Goal: Task Accomplishment & Management: Complete application form

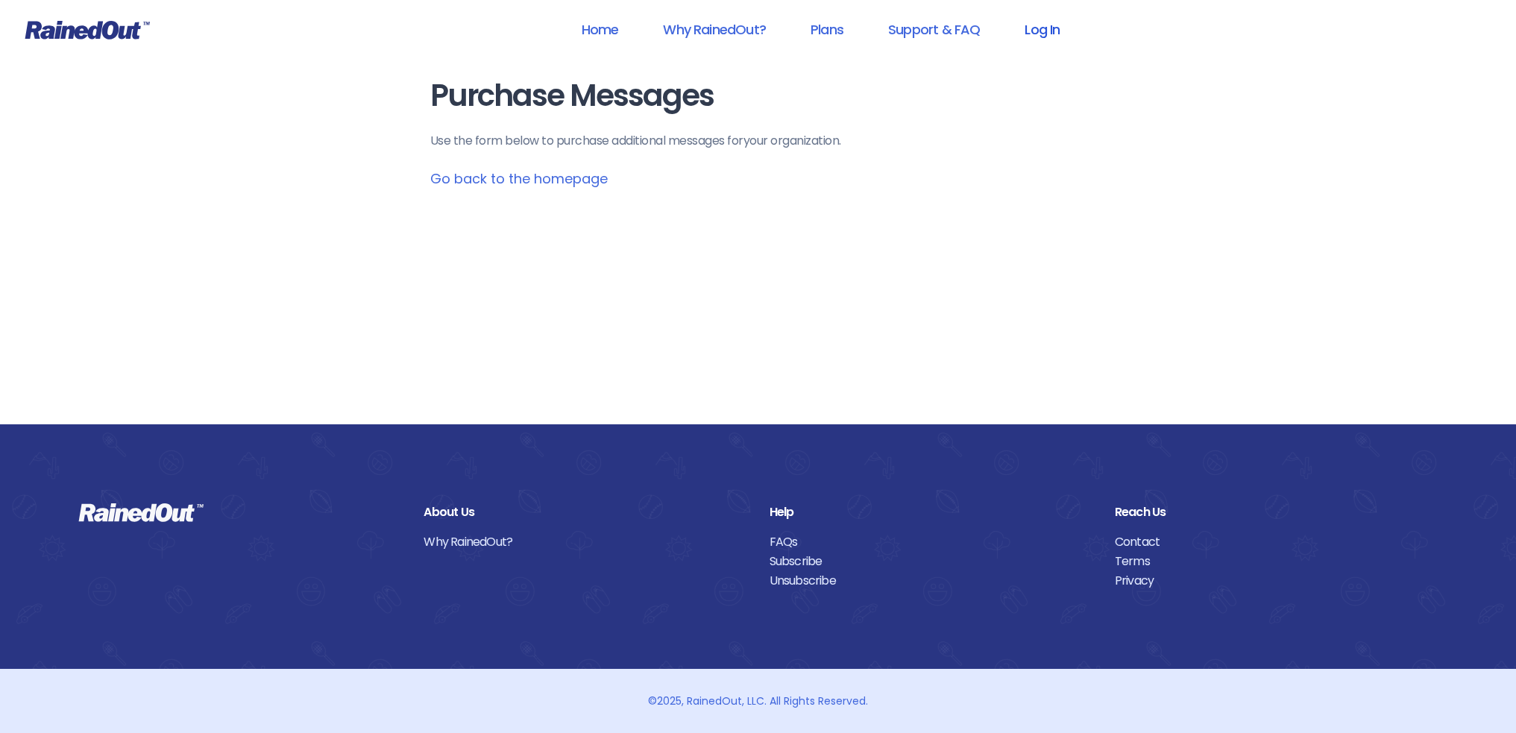
click at [1030, 31] on link "Log In" at bounding box center [1042, 30] width 74 height 34
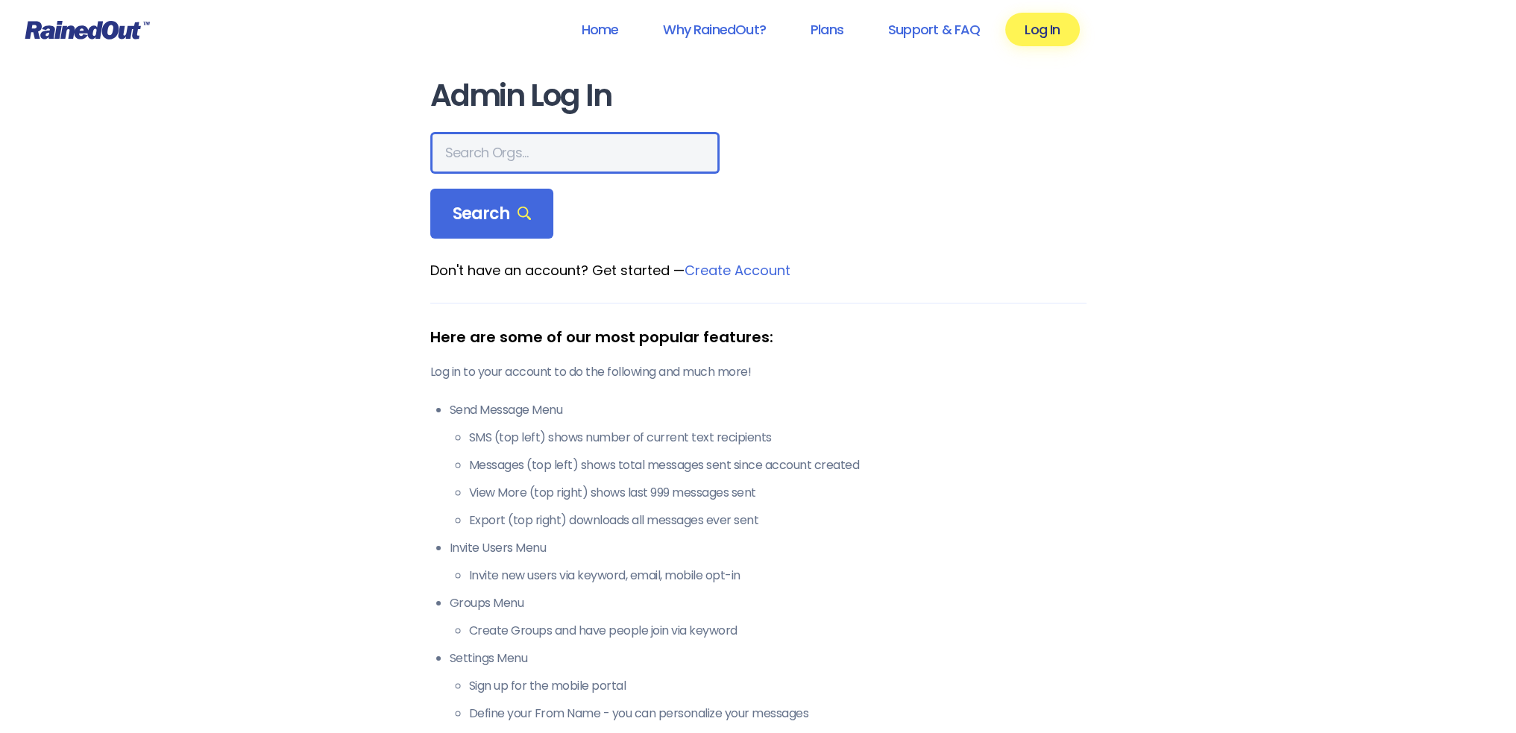
click at [486, 142] on input "text" at bounding box center [574, 153] width 289 height 42
type input "LTP [PERSON_NAME] Island"
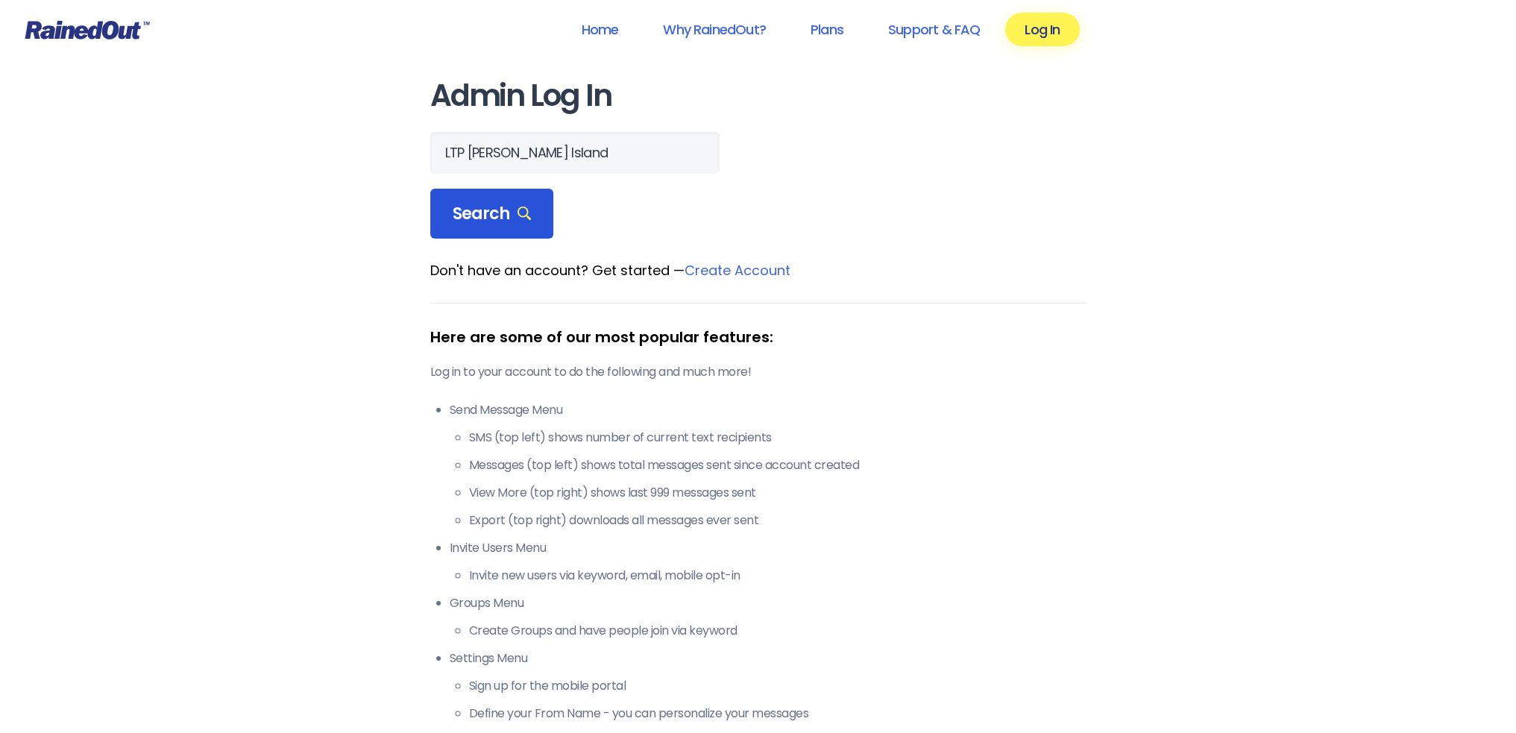
click at [489, 204] on span "Search" at bounding box center [492, 214] width 79 height 21
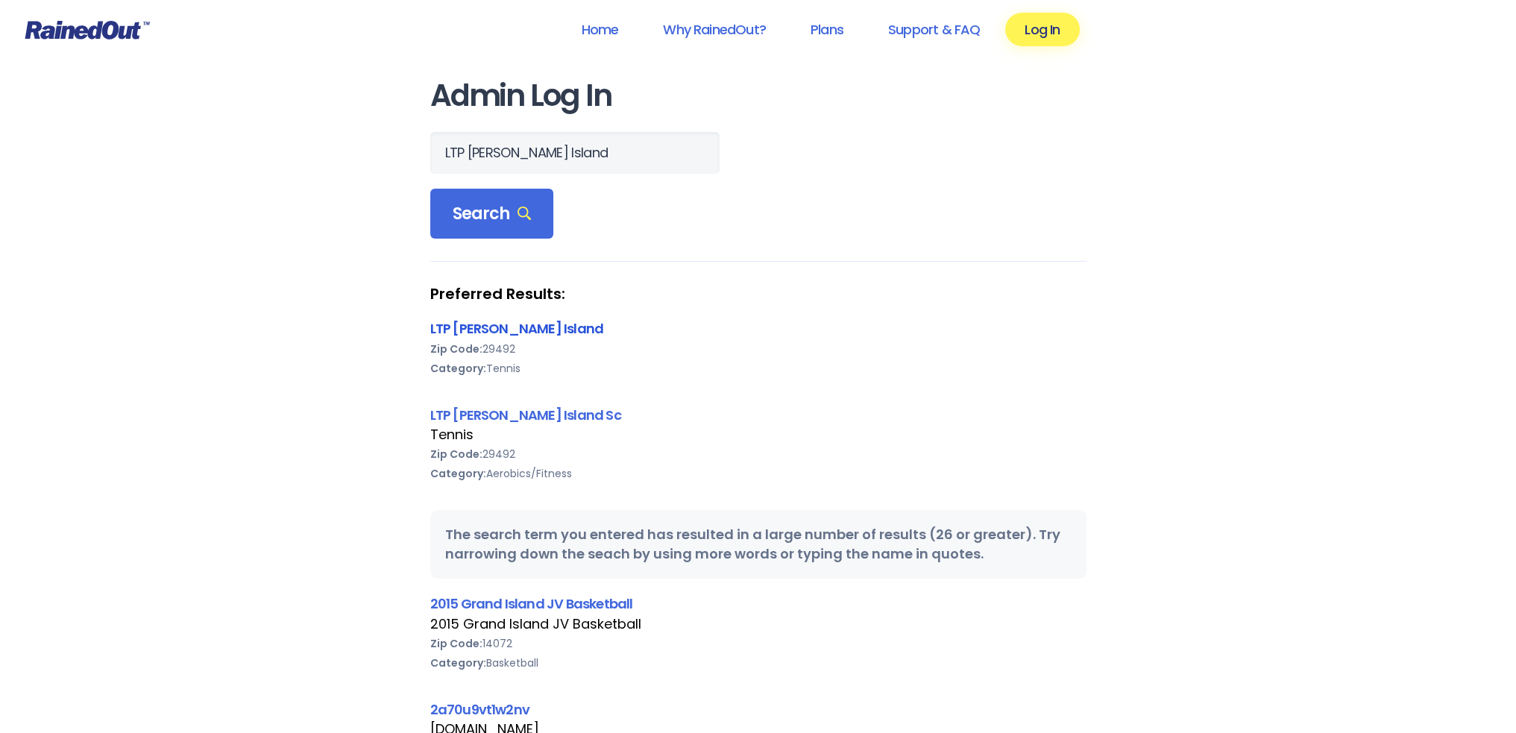
click at [484, 324] on link "LTP [PERSON_NAME] Island" at bounding box center [517, 328] width 174 height 19
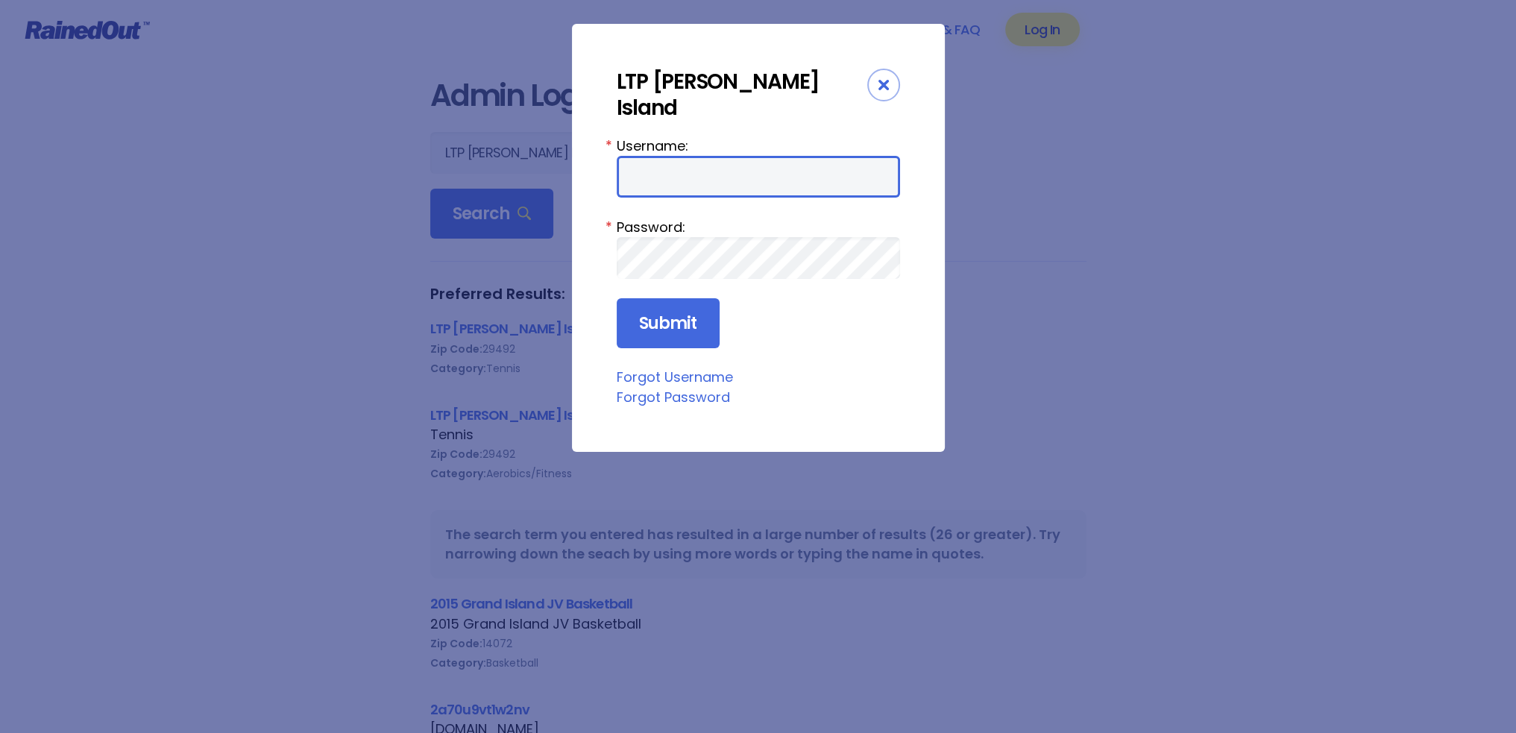
click at [670, 157] on input "Username:" at bounding box center [758, 177] width 283 height 42
type input "tennis"
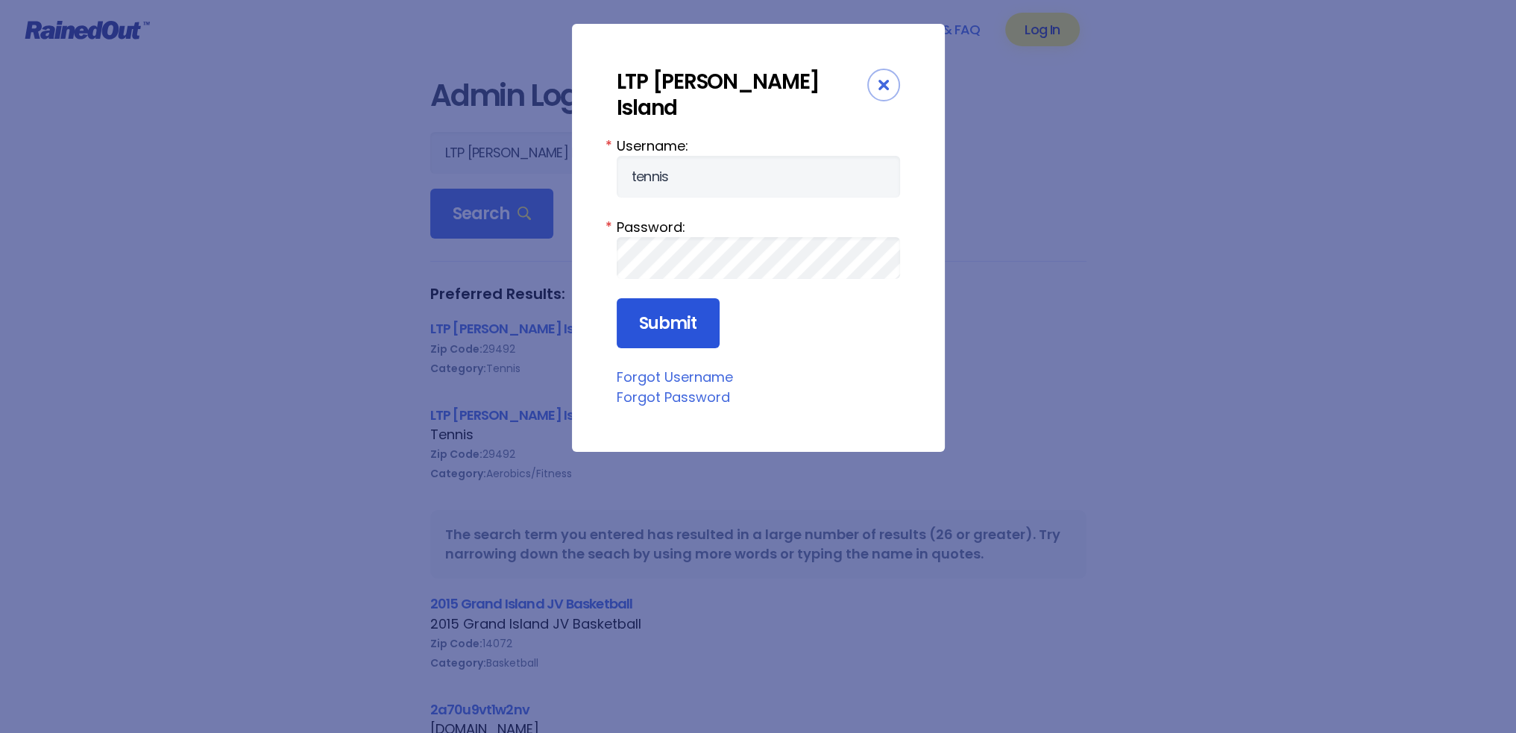
click at [663, 298] on input "Submit" at bounding box center [668, 323] width 103 height 51
